Goal: Entertainment & Leisure: Browse casually

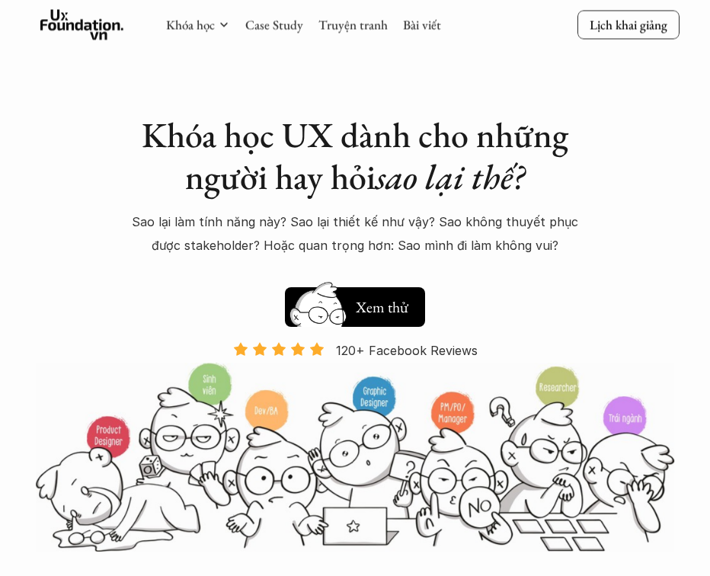
scroll to position [30, 0]
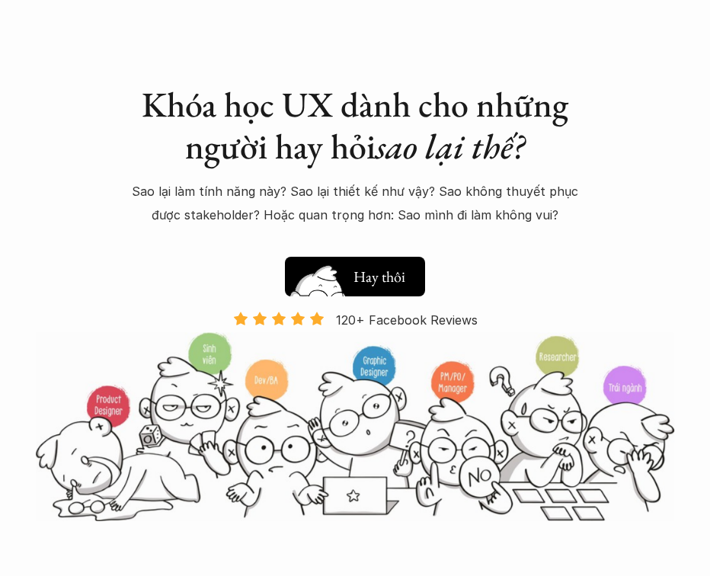
click at [383, 277] on h5 "Xem thử" at bounding box center [381, 279] width 56 height 21
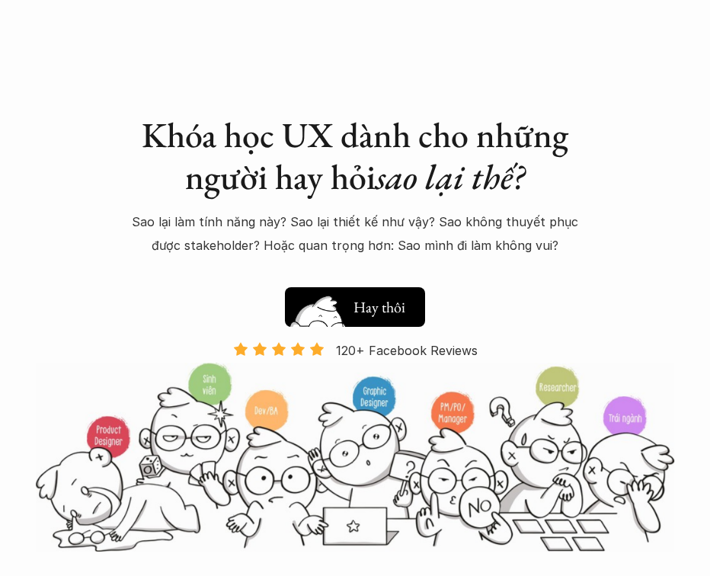
click at [382, 305] on h5 "Xem thử" at bounding box center [381, 309] width 56 height 21
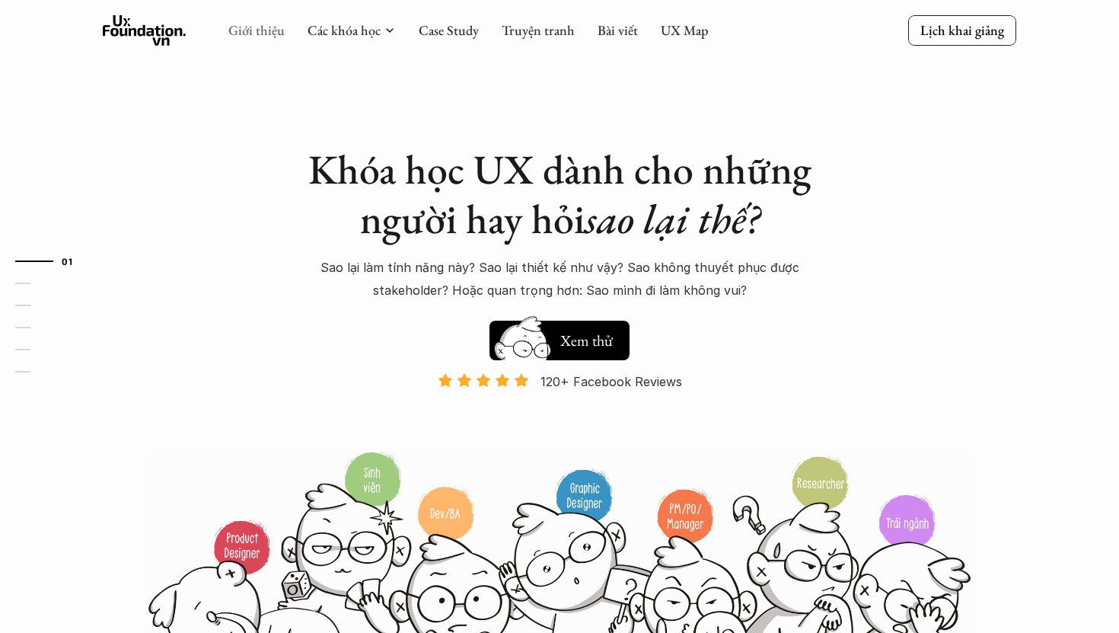
click at [249, 28] on link "Giới thiệu" at bounding box center [256, 30] width 56 height 18
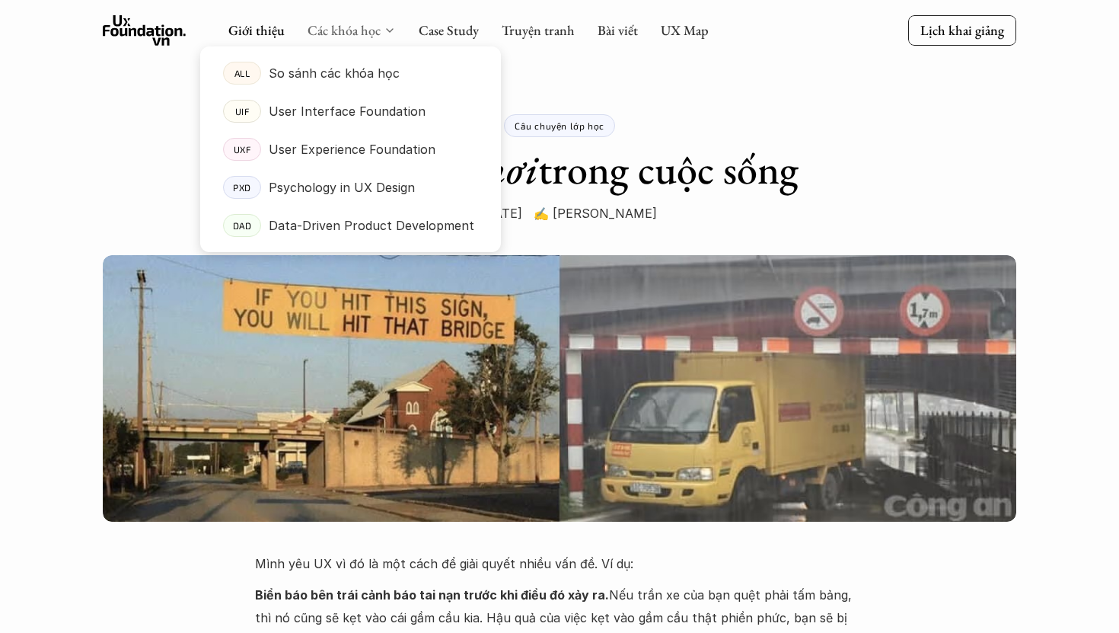
click at [336, 30] on link "Các khóa học" at bounding box center [344, 30] width 73 height 18
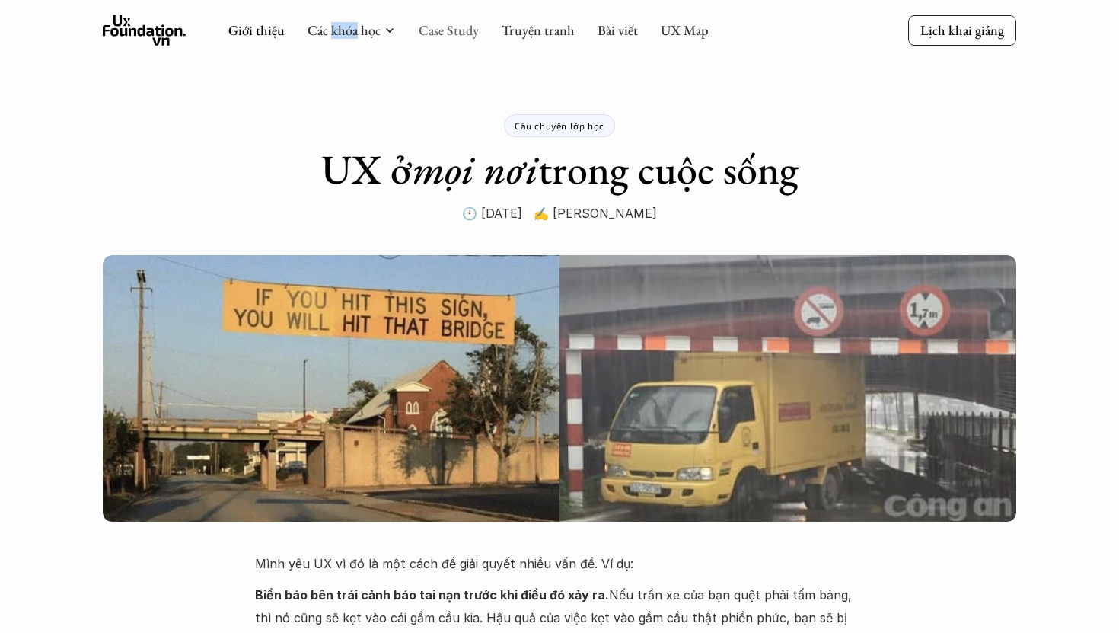
click at [456, 26] on link "Case Study" at bounding box center [449, 30] width 60 height 18
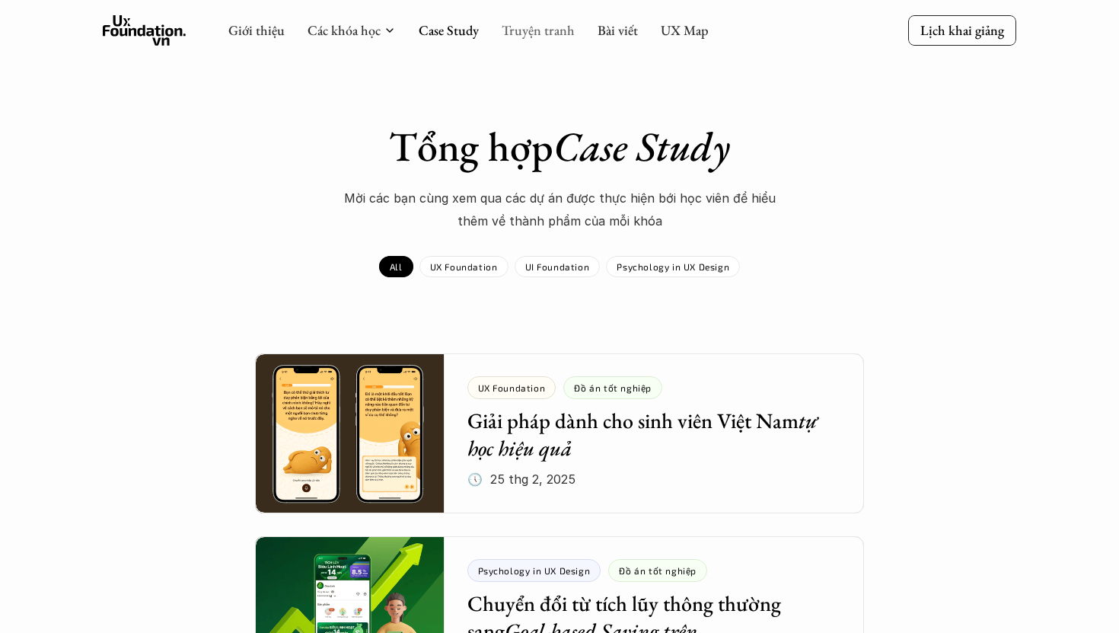
click at [541, 35] on link "Truyện tranh" at bounding box center [538, 30] width 73 height 18
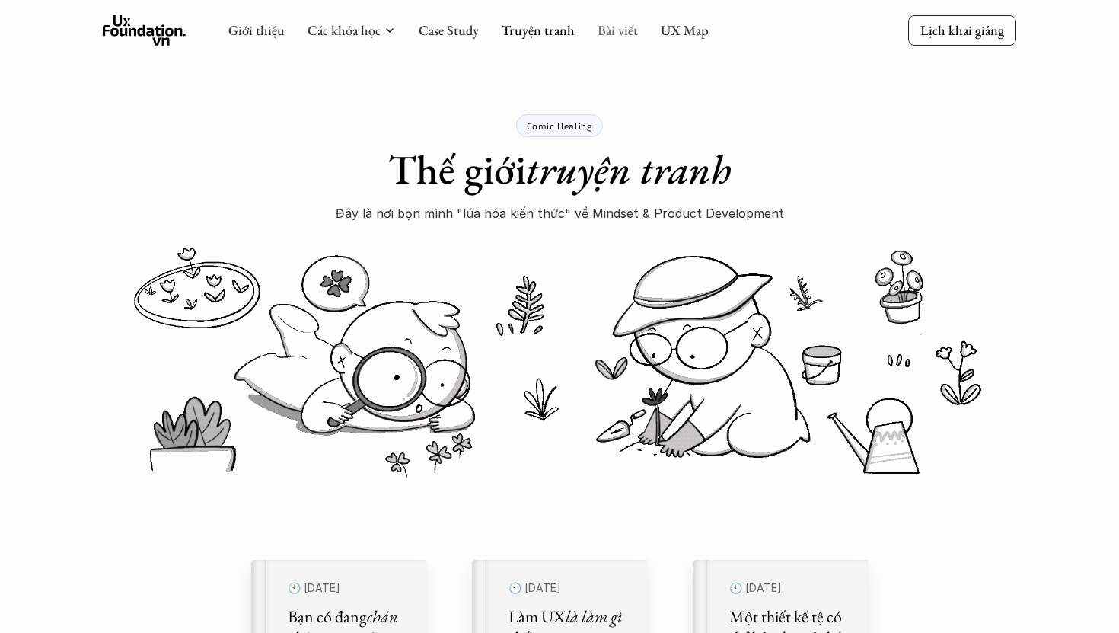
click at [624, 27] on link "Bài viết" at bounding box center [618, 30] width 40 height 18
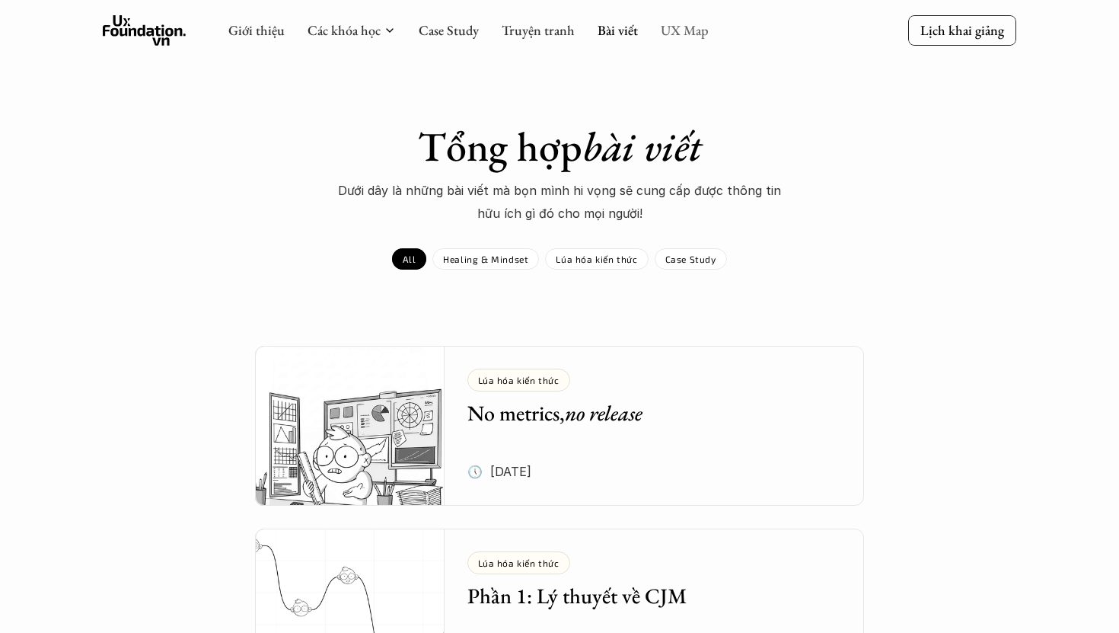
click at [695, 30] on link "UX Map" at bounding box center [685, 30] width 48 height 18
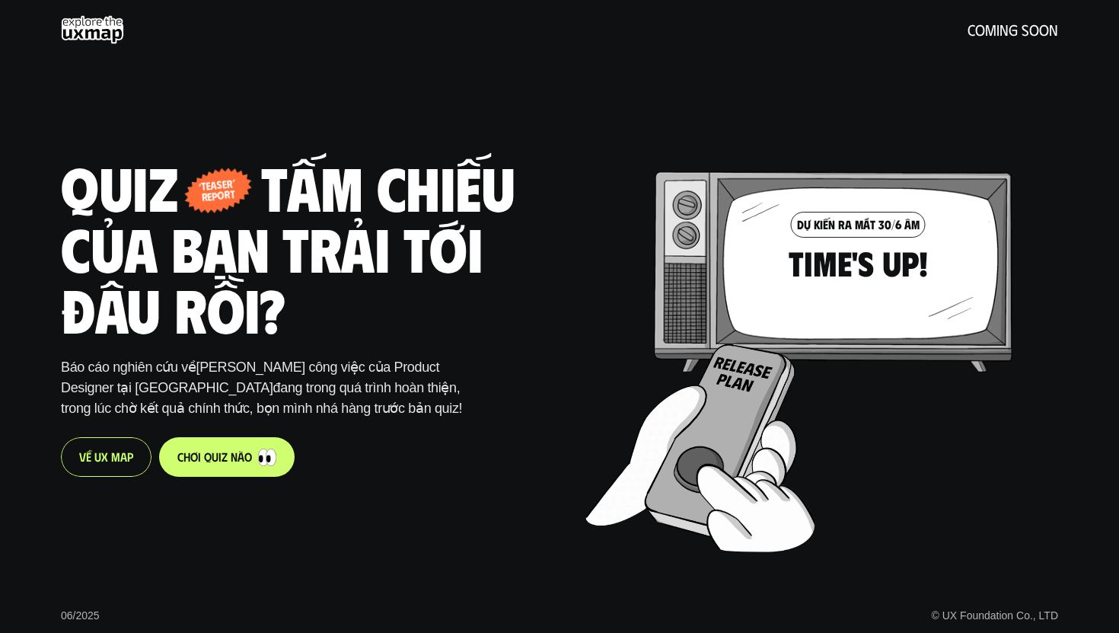
click at [217, 467] on link "c h ơ i q u i z n à o" at bounding box center [227, 457] width 136 height 40
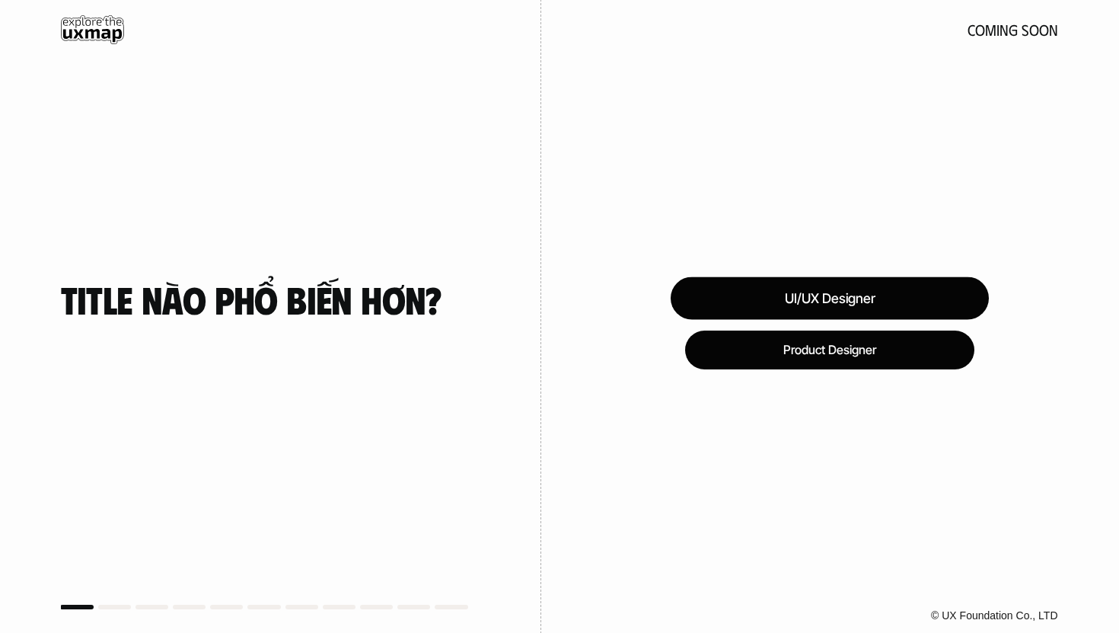
click at [709, 301] on div "UI/UX Designer" at bounding box center [830, 298] width 318 height 43
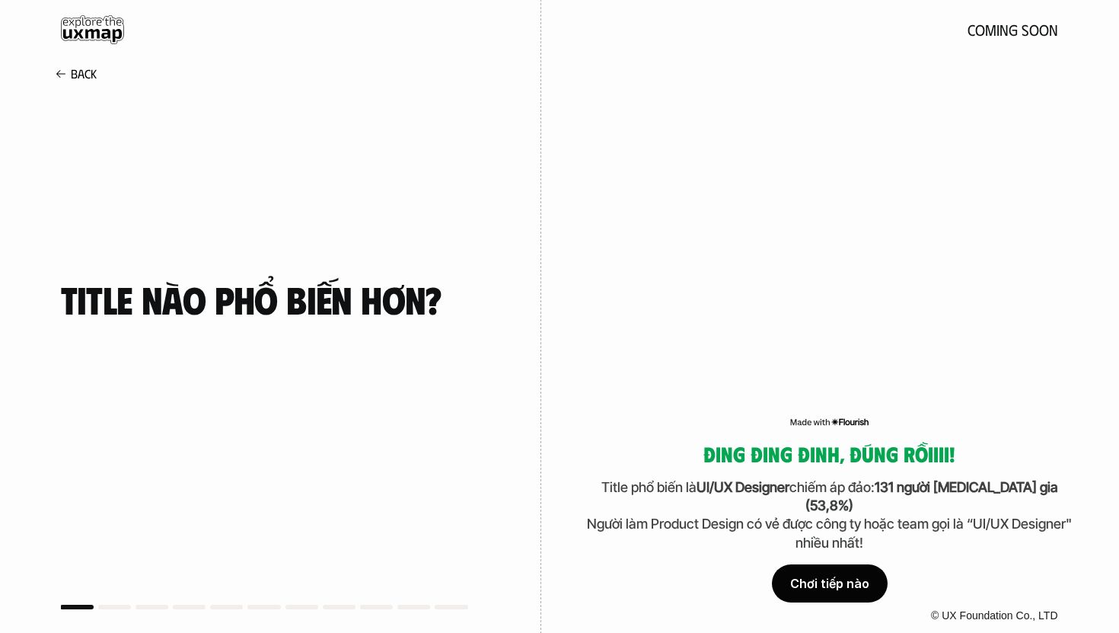
click at [709, 575] on div "Chơi tiếp nào" at bounding box center [830, 583] width 116 height 38
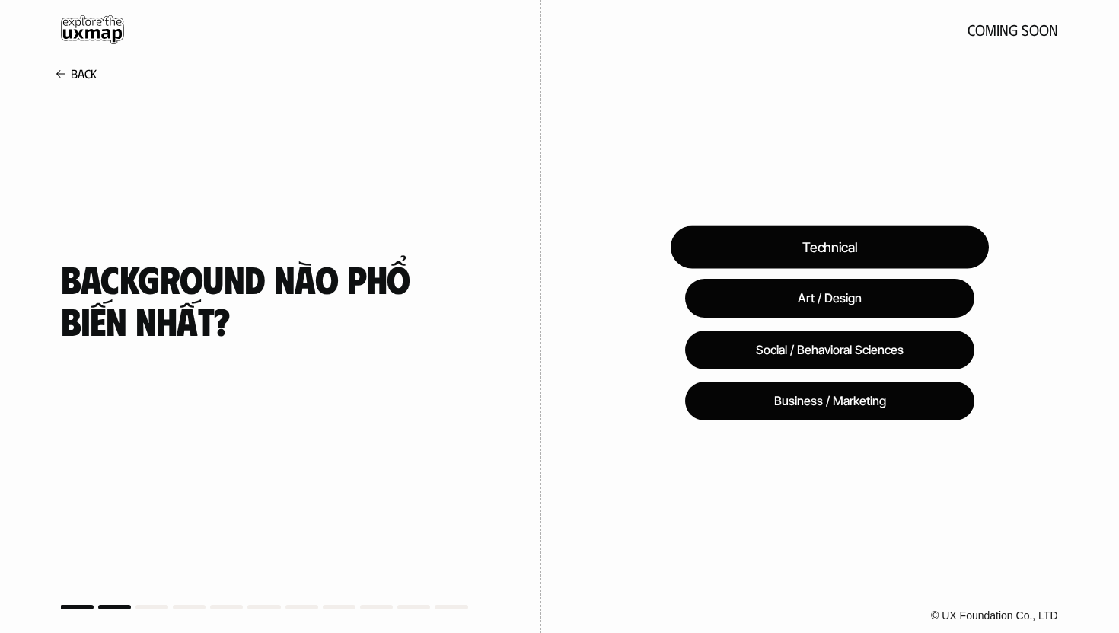
click at [709, 243] on div "Technical" at bounding box center [830, 247] width 318 height 43
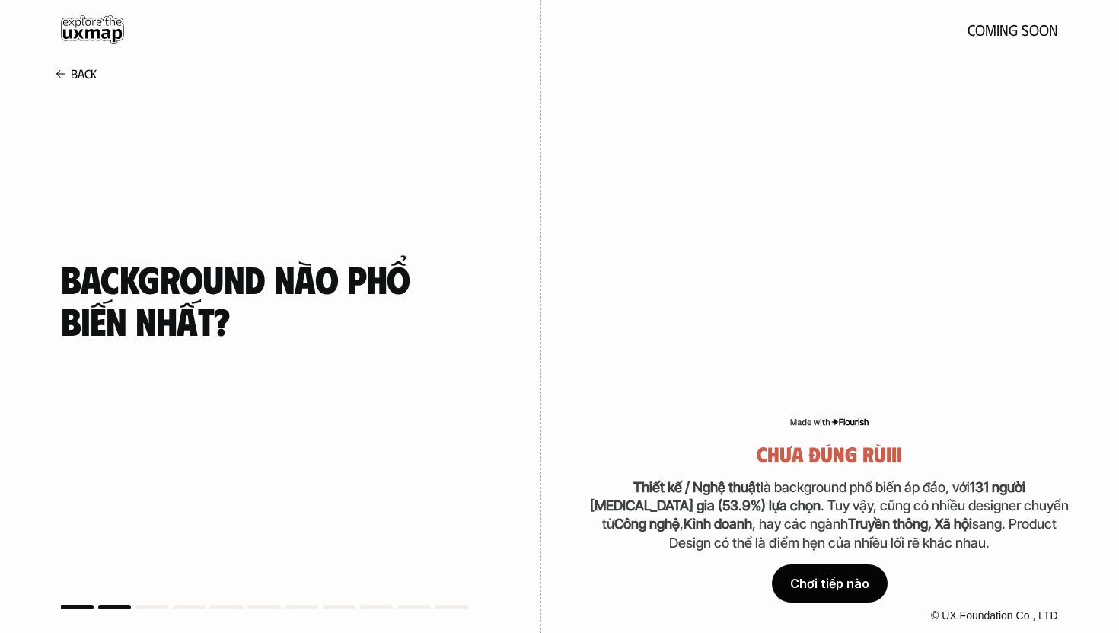
click at [709, 575] on div "Chơi tiếp nào" at bounding box center [830, 583] width 116 height 38
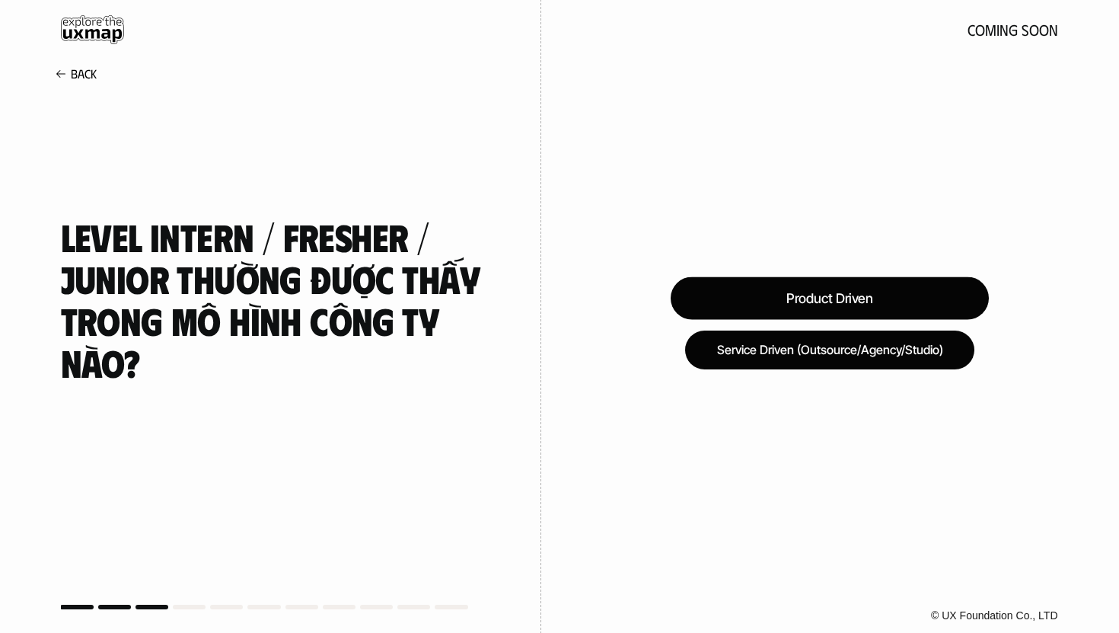
click at [709, 298] on div "Product Driven" at bounding box center [830, 298] width 318 height 43
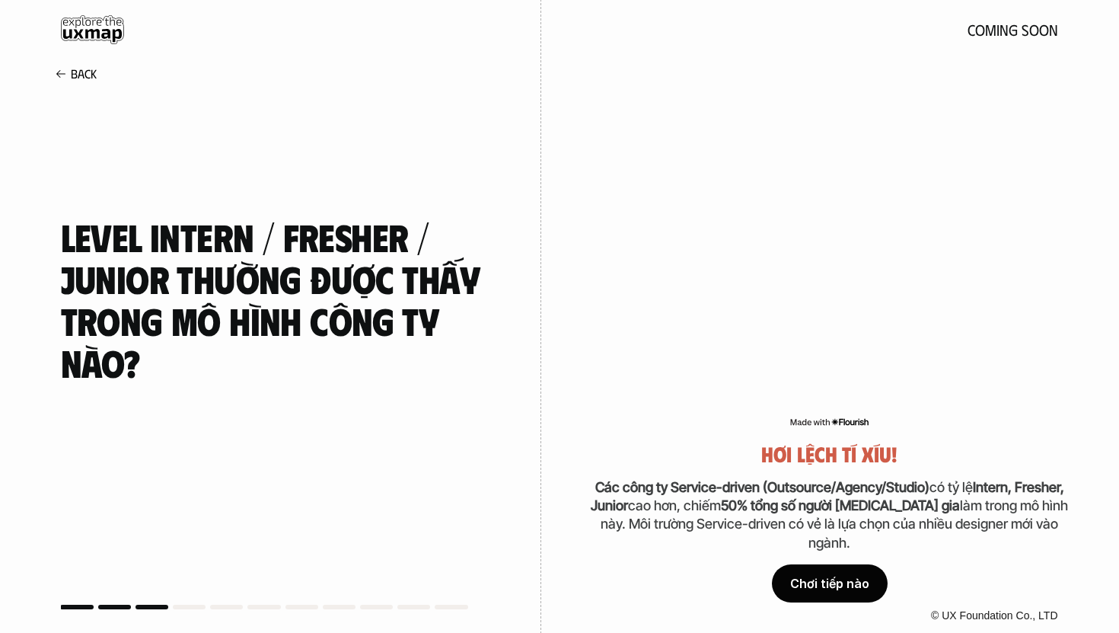
click at [709, 570] on div "Chơi tiếp nào" at bounding box center [830, 583] width 116 height 38
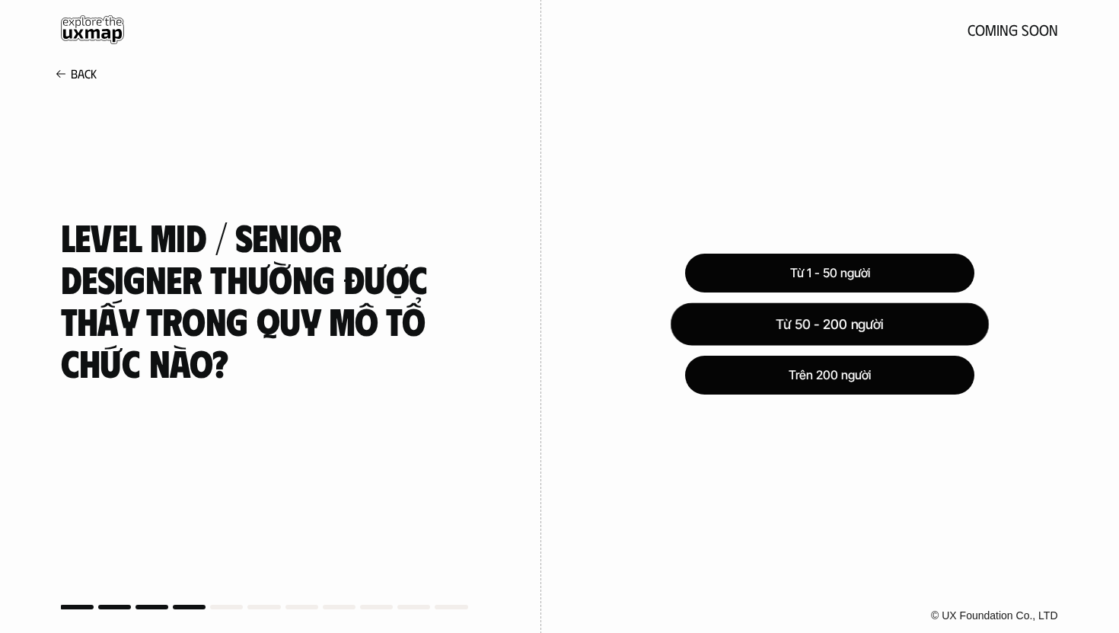
click at [709, 319] on div "Từ 50 - 200 người" at bounding box center [830, 323] width 318 height 43
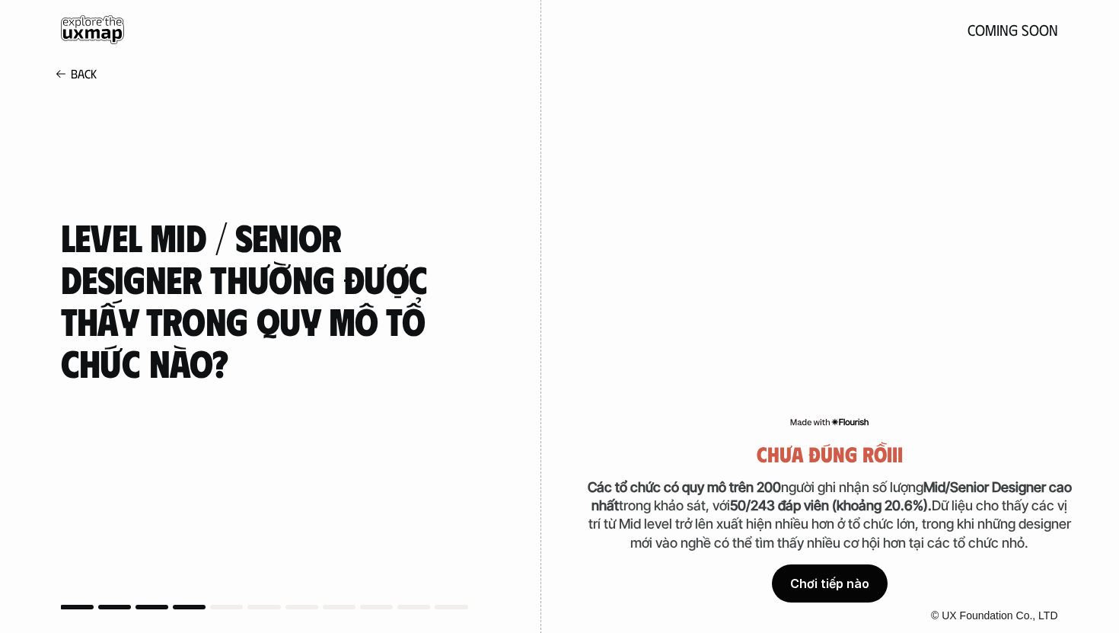
click at [709, 573] on div "Chơi tiếp nào" at bounding box center [830, 583] width 116 height 38
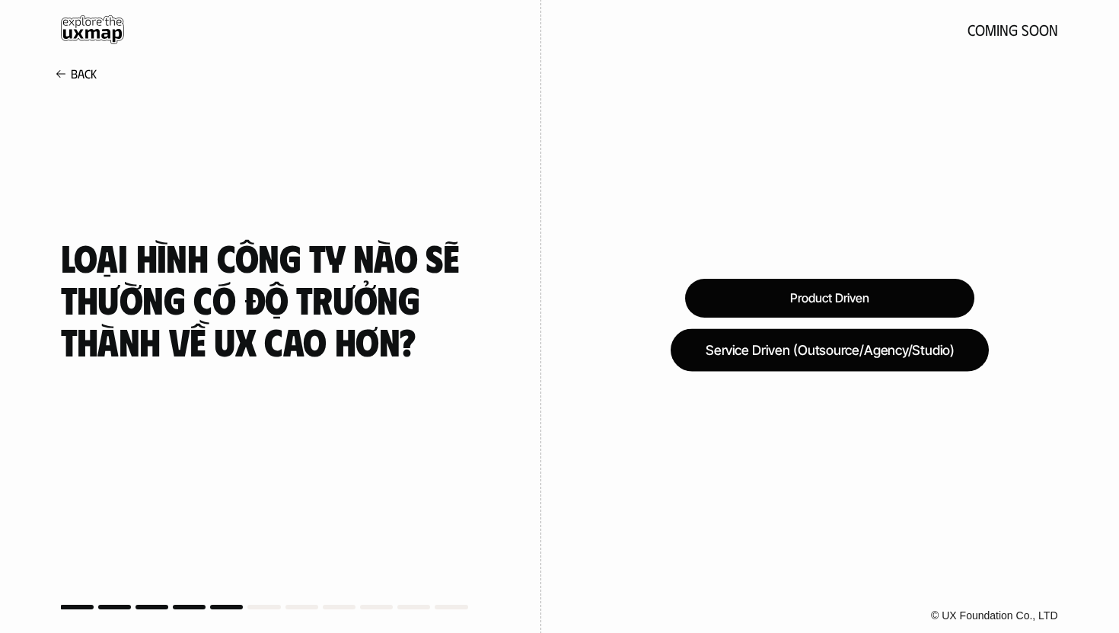
click at [709, 348] on div "Service Driven (Outsource/Agency/Studio)" at bounding box center [830, 349] width 318 height 43
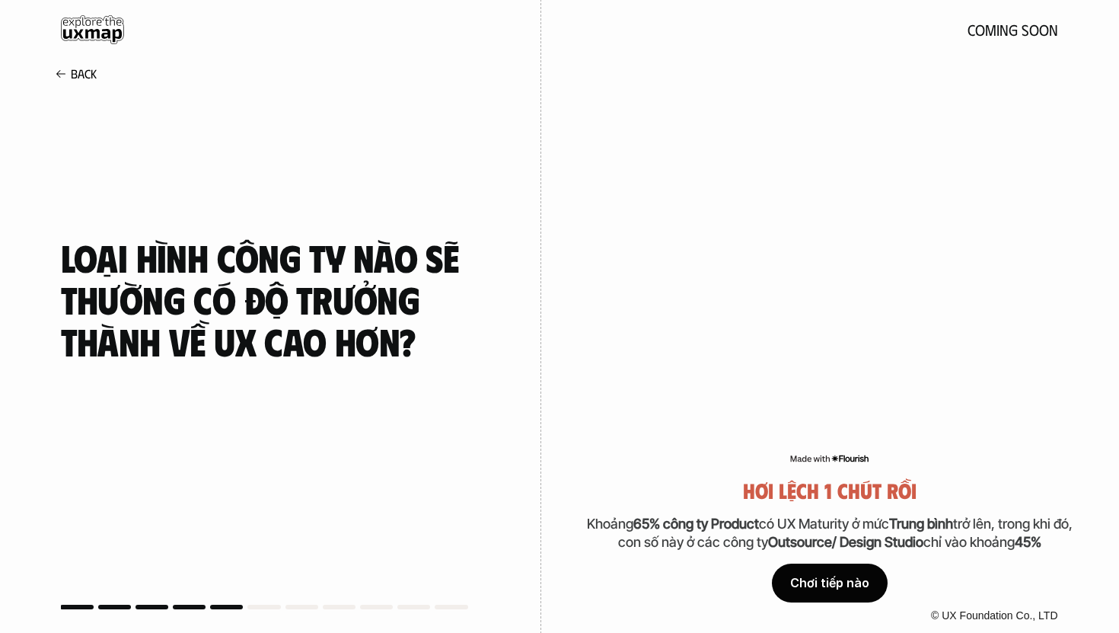
click at [709, 575] on div "Chơi tiếp nào" at bounding box center [830, 583] width 116 height 38
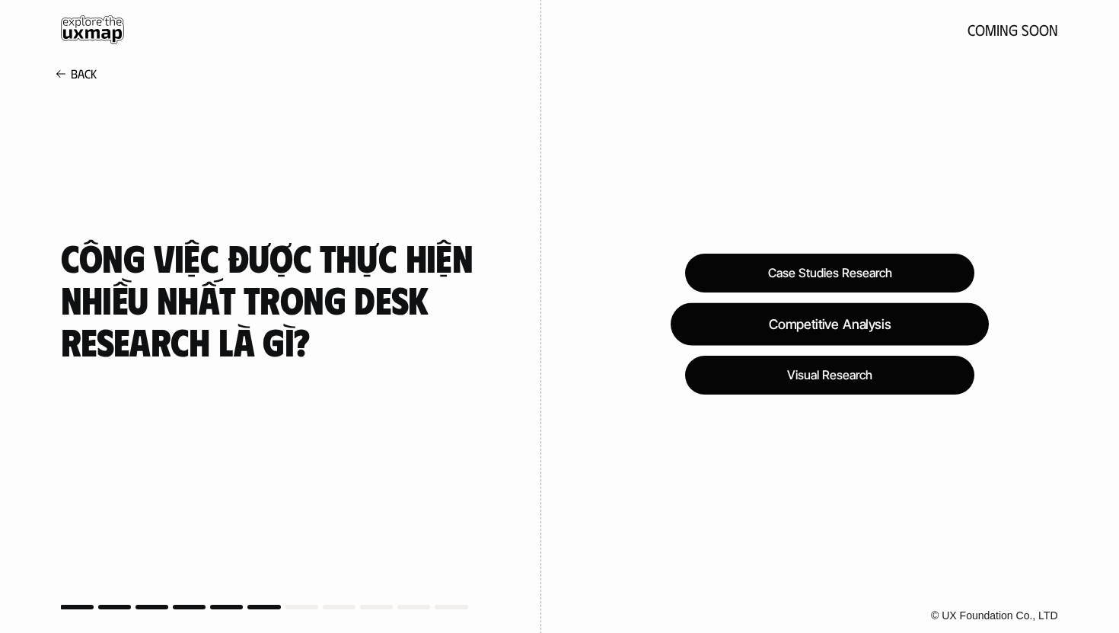
click at [709, 328] on div "Competitive Analysis" at bounding box center [830, 323] width 318 height 43
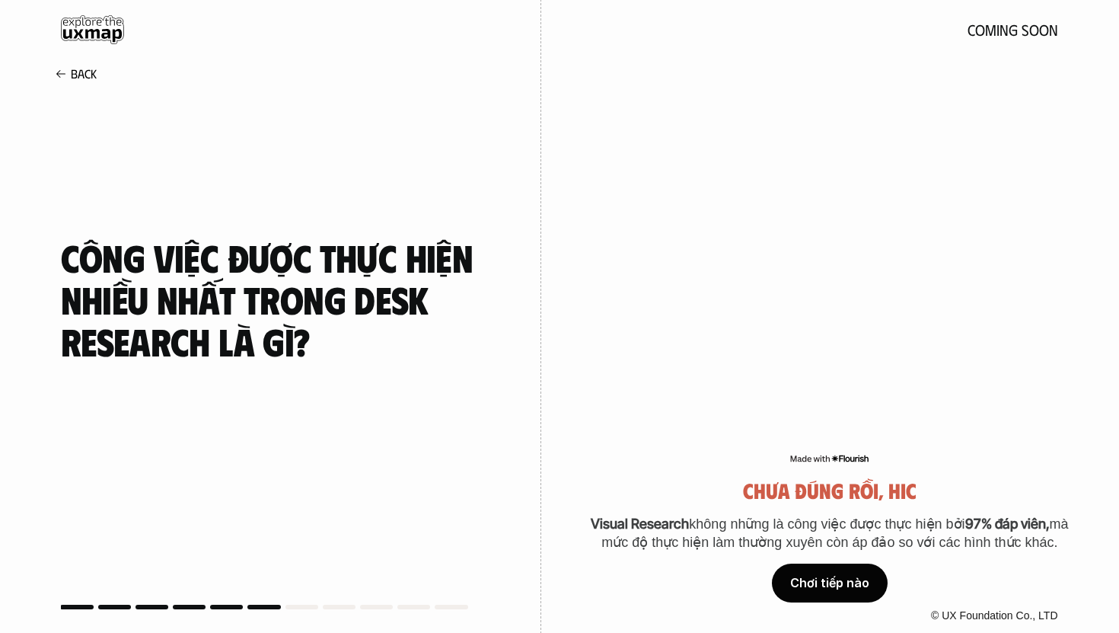
click at [709, 575] on div "Chơi tiếp nào" at bounding box center [830, 583] width 116 height 38
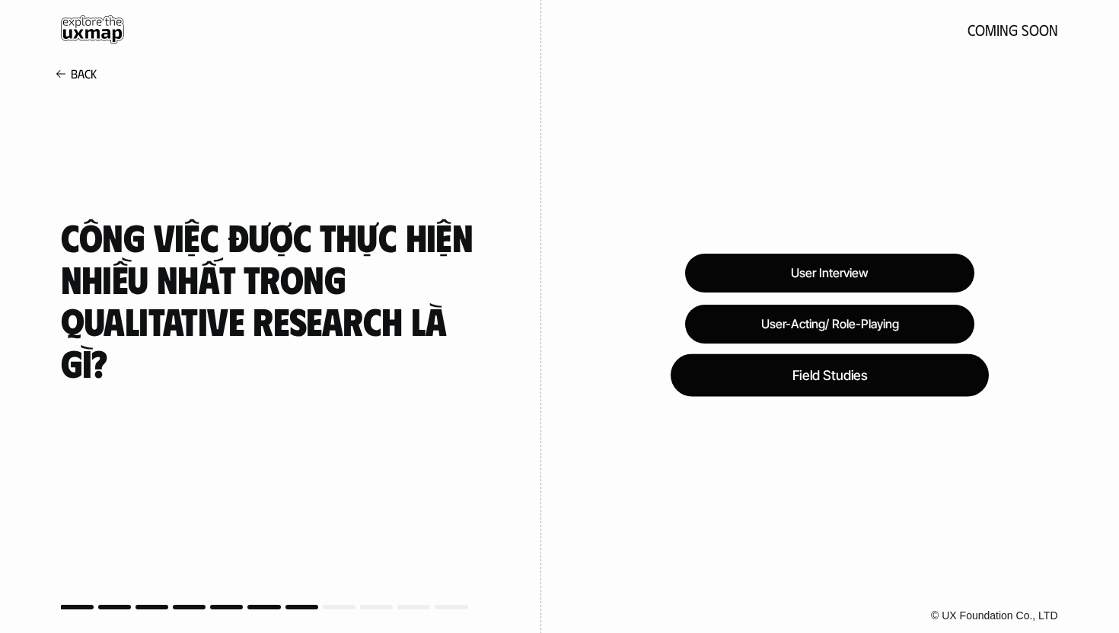
click at [709, 388] on div "Field Studies" at bounding box center [830, 375] width 318 height 43
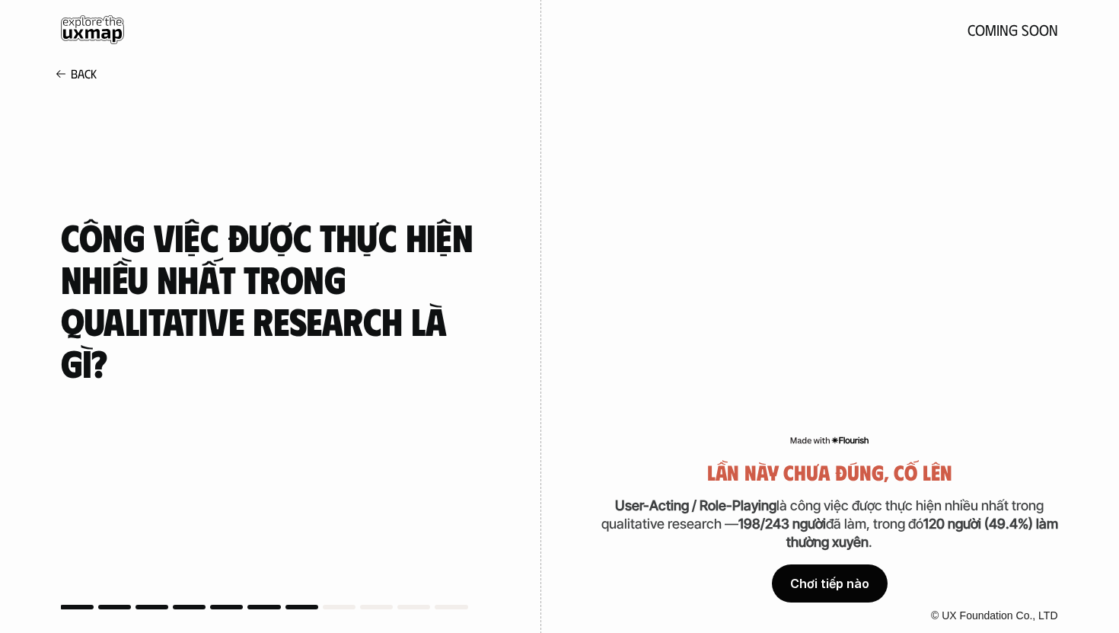
click at [709, 575] on div "Chơi tiếp nào" at bounding box center [830, 583] width 116 height 38
